Goal: Navigation & Orientation: Understand site structure

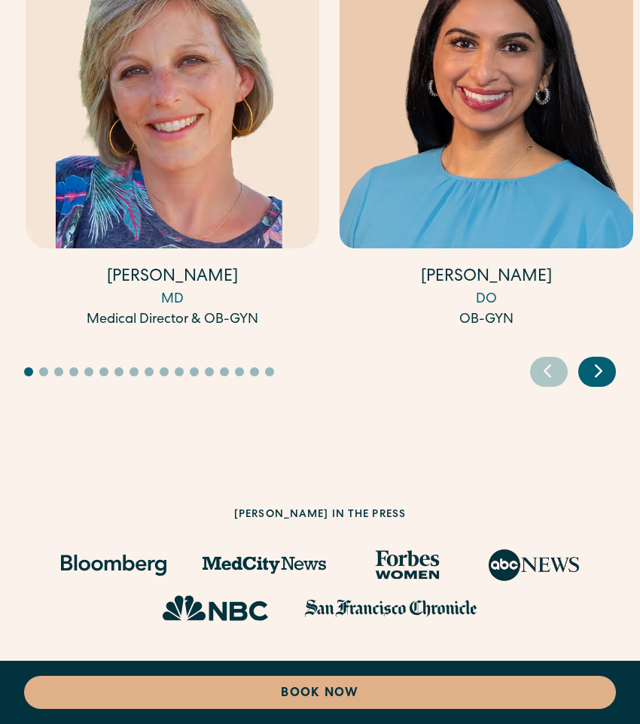
scroll to position [6680, 0]
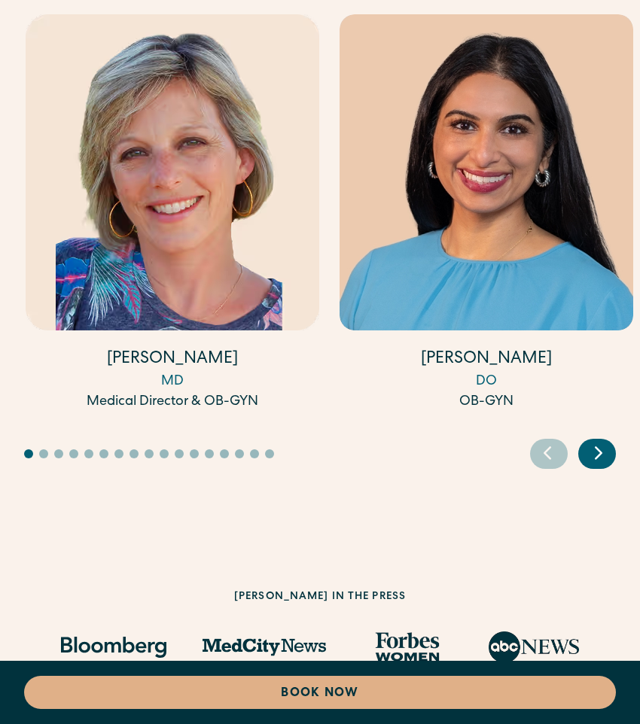
click at [591, 459] on icon "Next slide" at bounding box center [598, 452] width 23 height 23
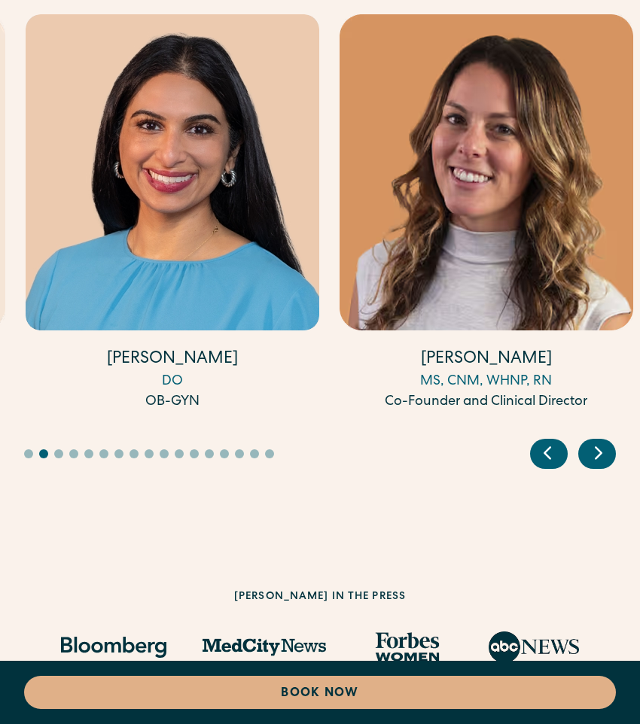
click at [591, 459] on icon "Next slide" at bounding box center [598, 452] width 23 height 23
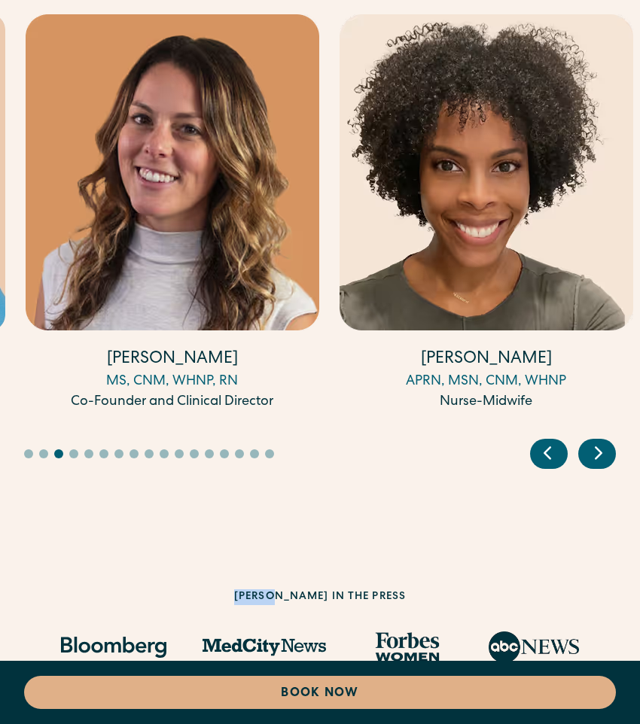
click at [591, 459] on icon "Next slide" at bounding box center [598, 452] width 23 height 23
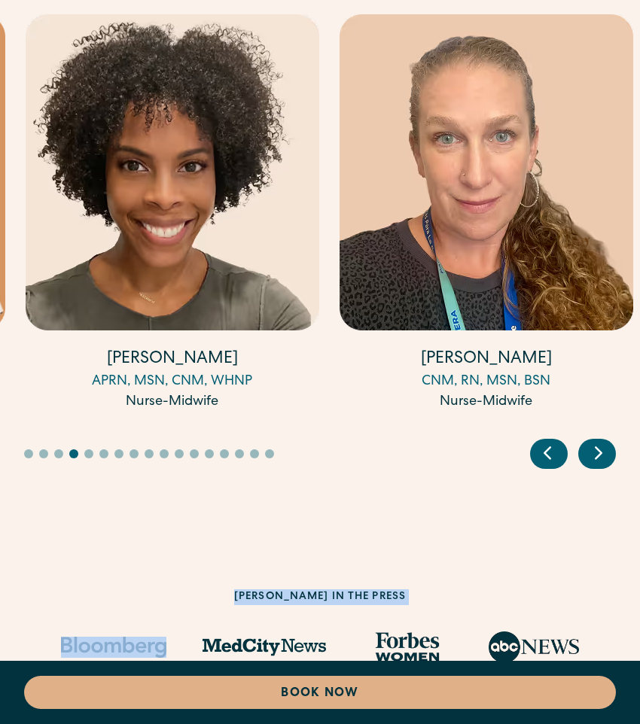
click at [591, 459] on icon "Next slide" at bounding box center [598, 452] width 23 height 23
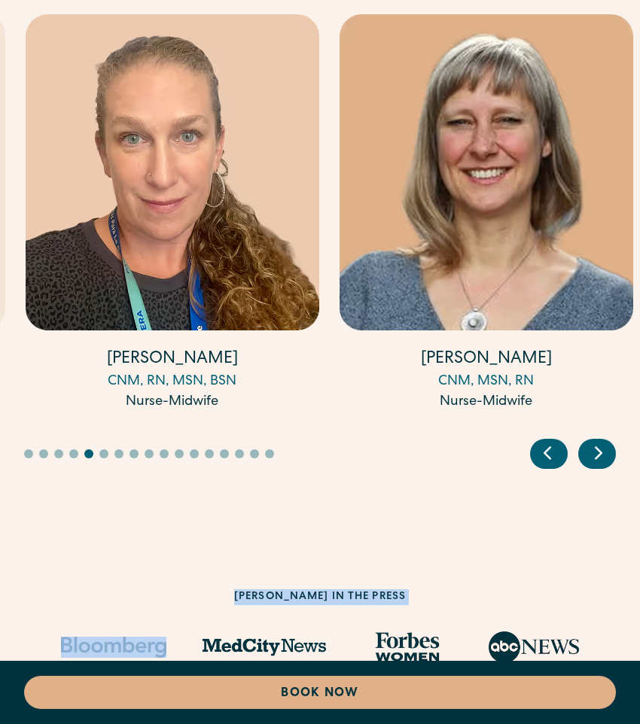
click at [591, 459] on icon "Next slide" at bounding box center [598, 452] width 23 height 23
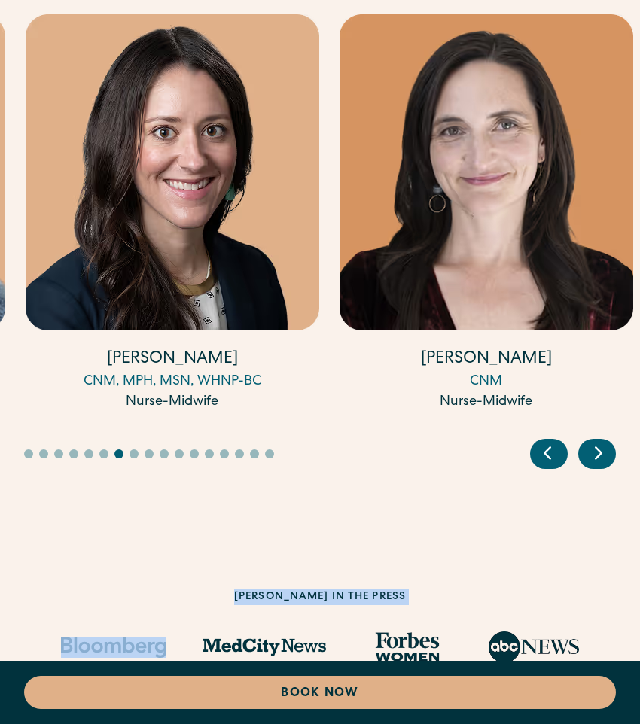
click at [591, 459] on icon "Next slide" at bounding box center [598, 452] width 23 height 23
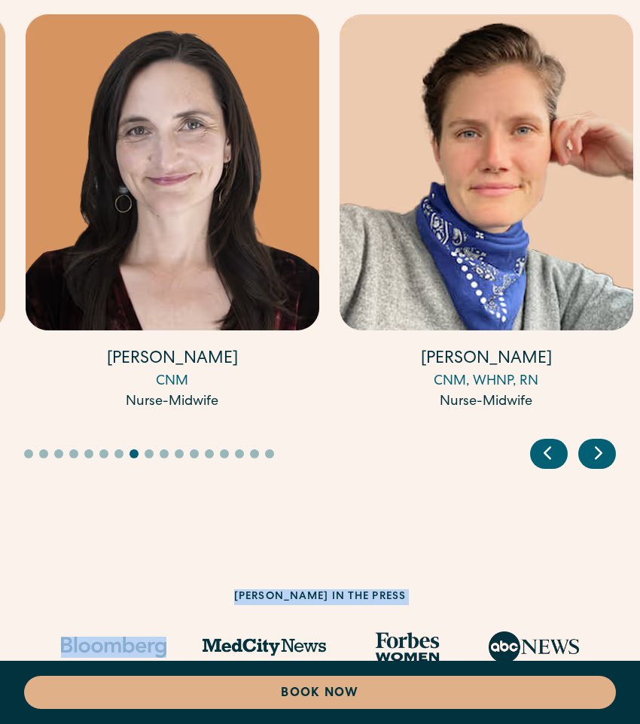
click at [591, 459] on icon "Next slide" at bounding box center [598, 452] width 23 height 23
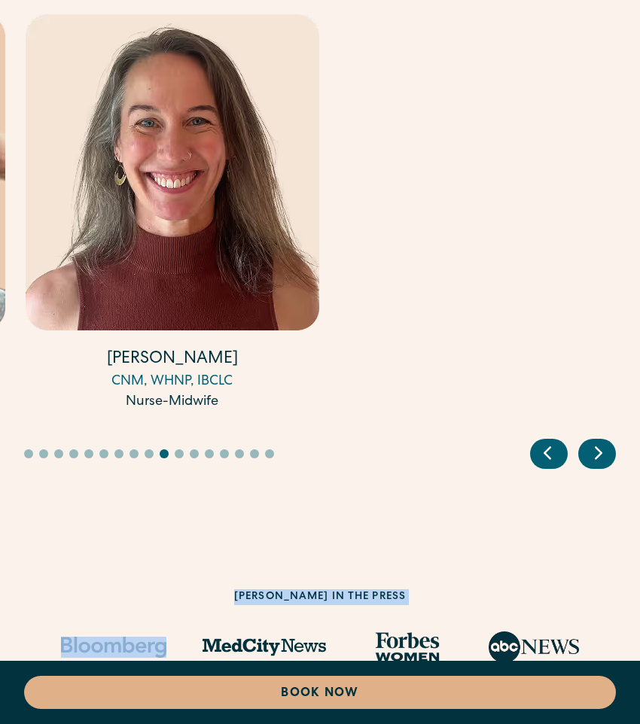
click at [591, 459] on icon "Next slide" at bounding box center [598, 452] width 23 height 23
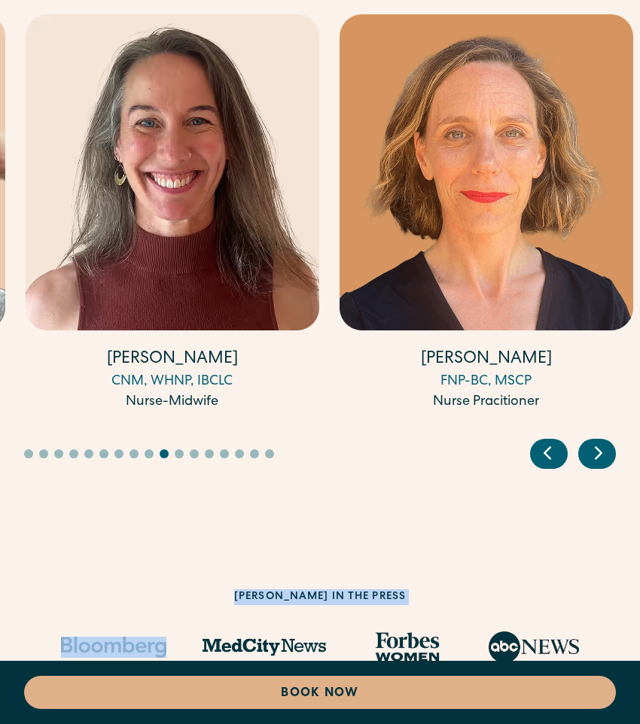
click at [591, 459] on icon "Next slide" at bounding box center [598, 452] width 23 height 23
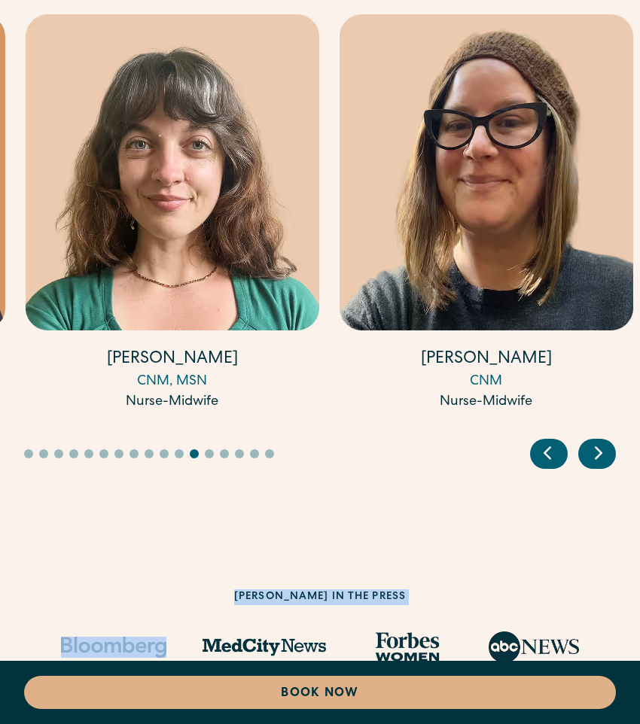
click at [591, 459] on icon "Next slide" at bounding box center [598, 452] width 23 height 23
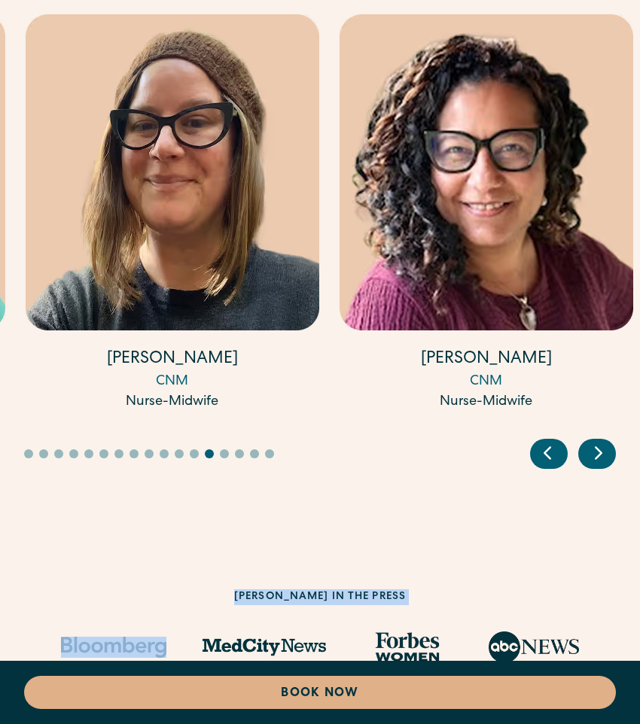
click at [591, 459] on icon "Next slide" at bounding box center [598, 452] width 23 height 23
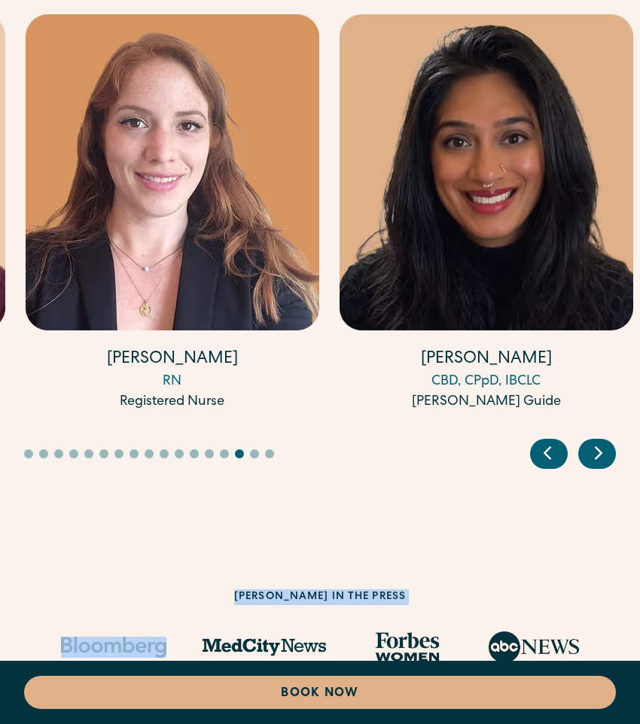
click at [591, 459] on icon "Next slide" at bounding box center [598, 452] width 23 height 23
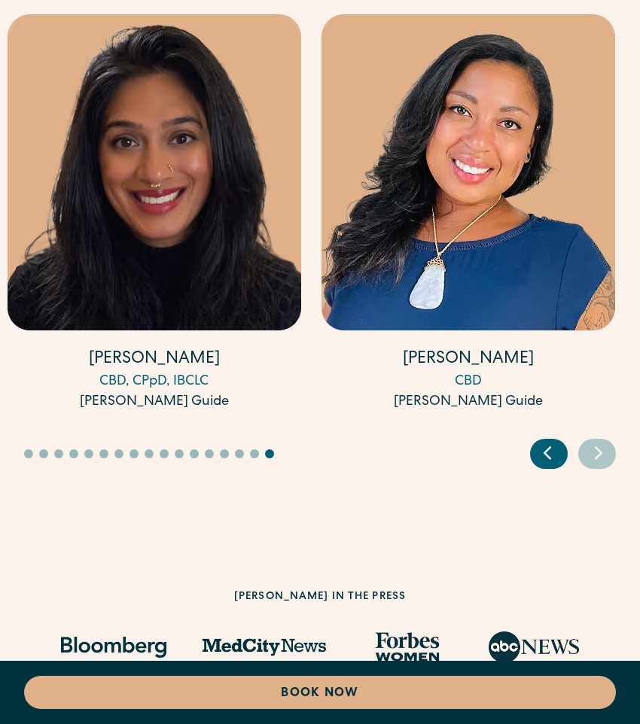
click at [591, 459] on icon "Next slide" at bounding box center [598, 452] width 23 height 23
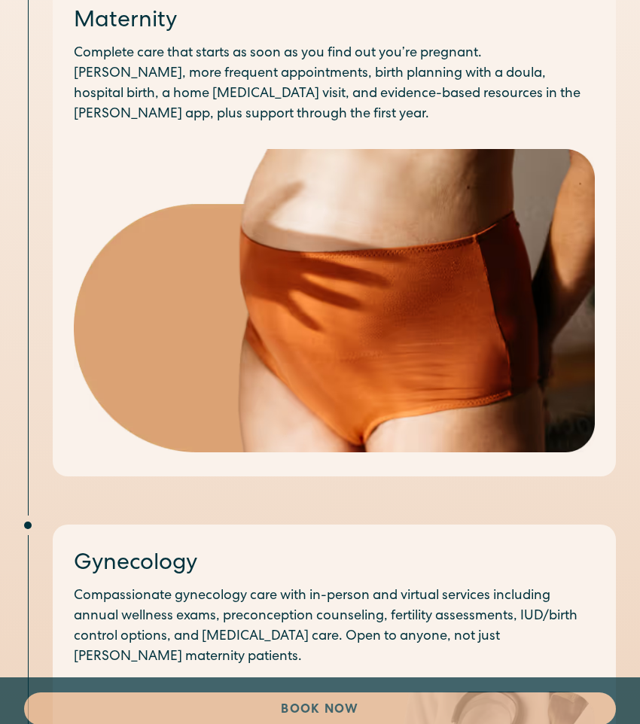
scroll to position [0, 0]
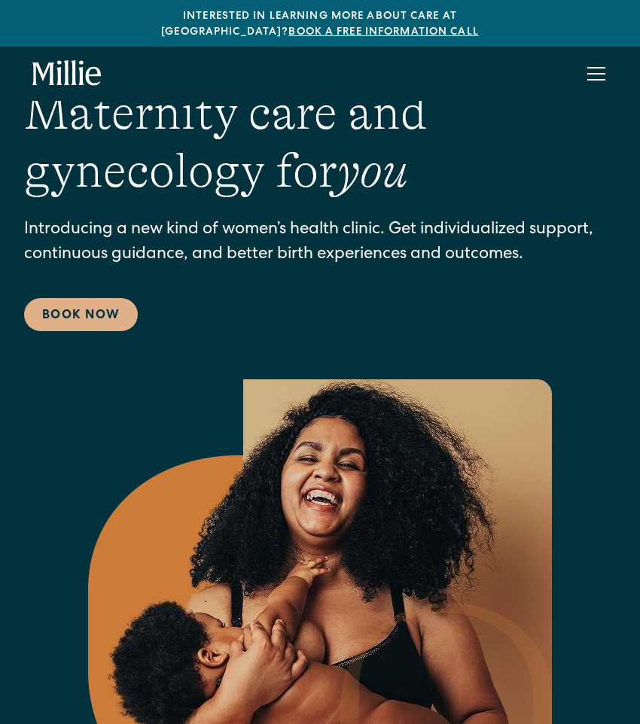
click at [590, 56] on div "menu" at bounding box center [596, 74] width 36 height 36
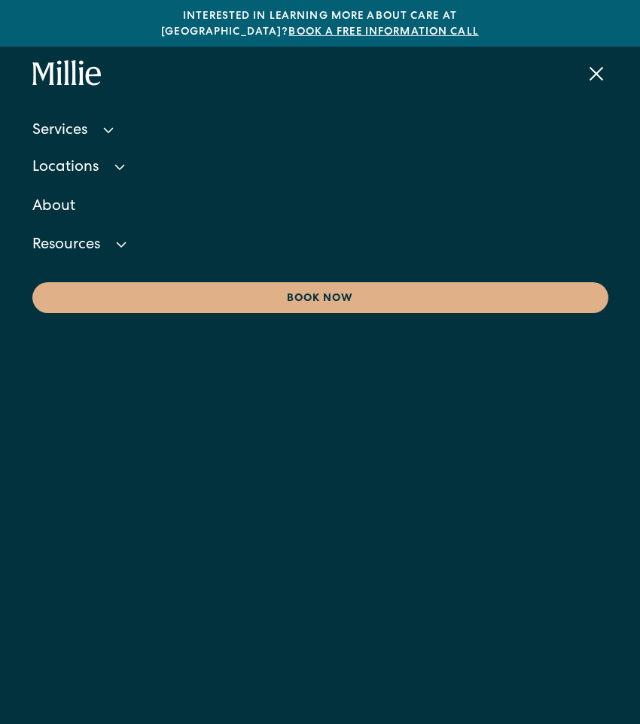
click at [598, 67] on div "menu" at bounding box center [596, 74] width 14 height 14
